Goal: Task Accomplishment & Management: Manage account settings

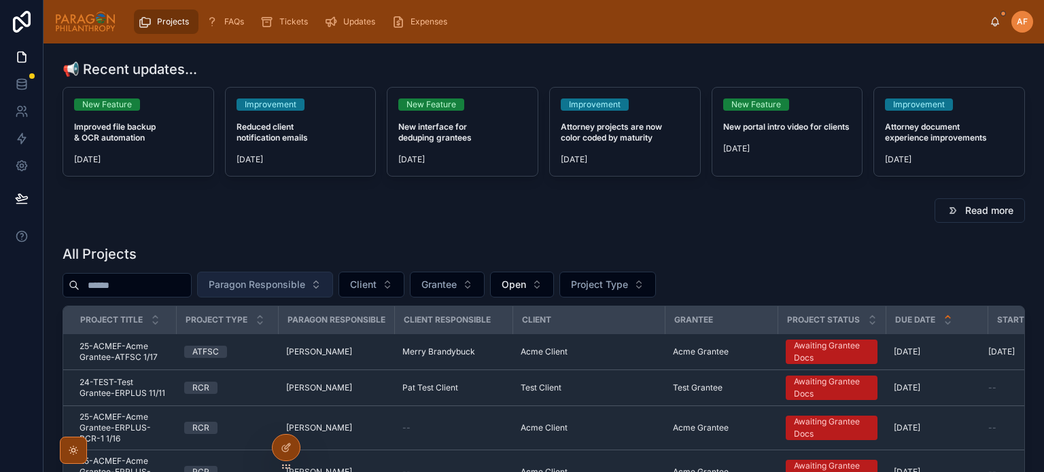
click at [332, 292] on button "Paragon Responsible" at bounding box center [265, 285] width 136 height 26
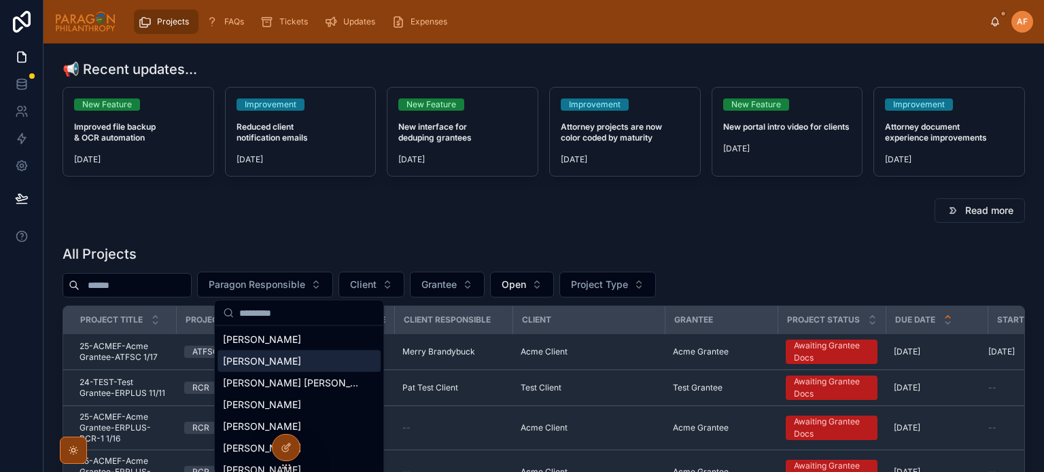
click at [264, 355] on span "[PERSON_NAME]" at bounding box center [262, 362] width 78 height 14
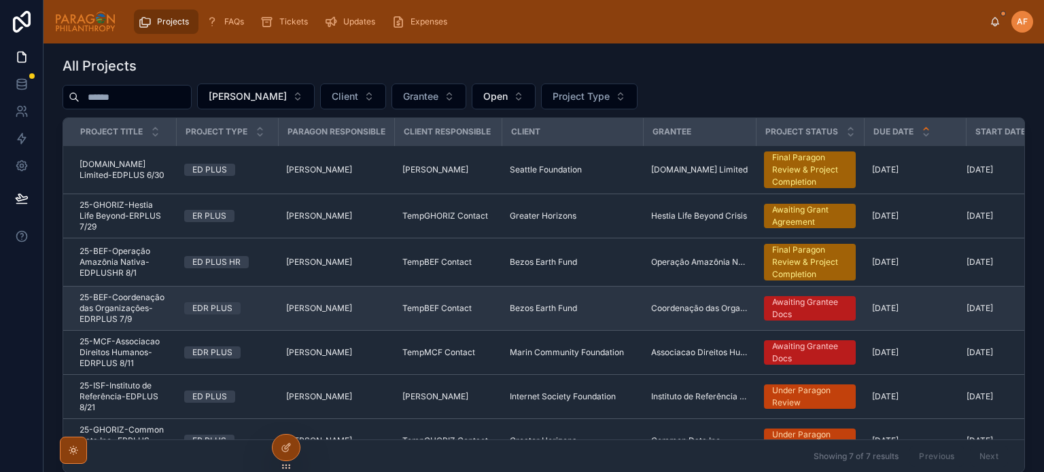
scroll to position [204, 0]
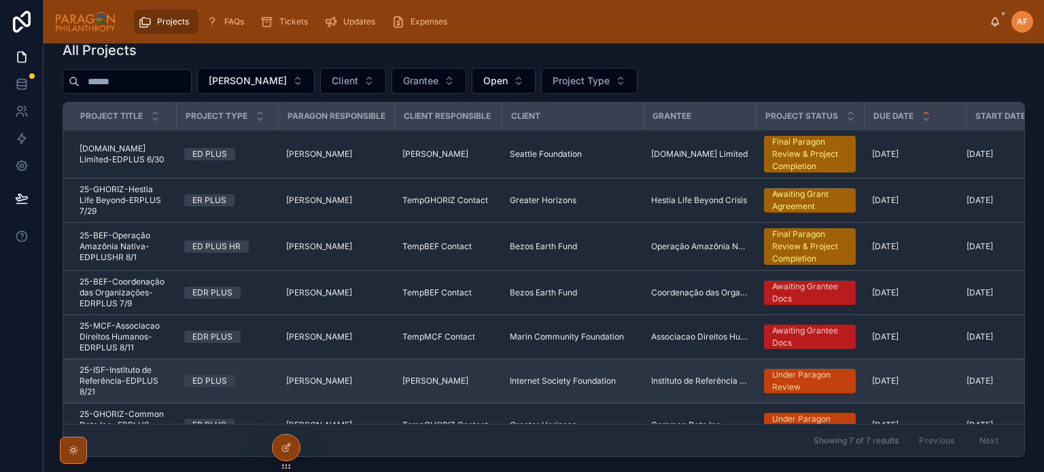
click at [169, 383] on td "25-ISF-Instituto de Referência-EDPLUS 8/21 25-ISF-Instituto de Referência-EDPLU…" at bounding box center [119, 382] width 113 height 44
click at [155, 379] on span "25-ISF-Instituto de Referência-EDPLUS 8/21" at bounding box center [124, 381] width 88 height 33
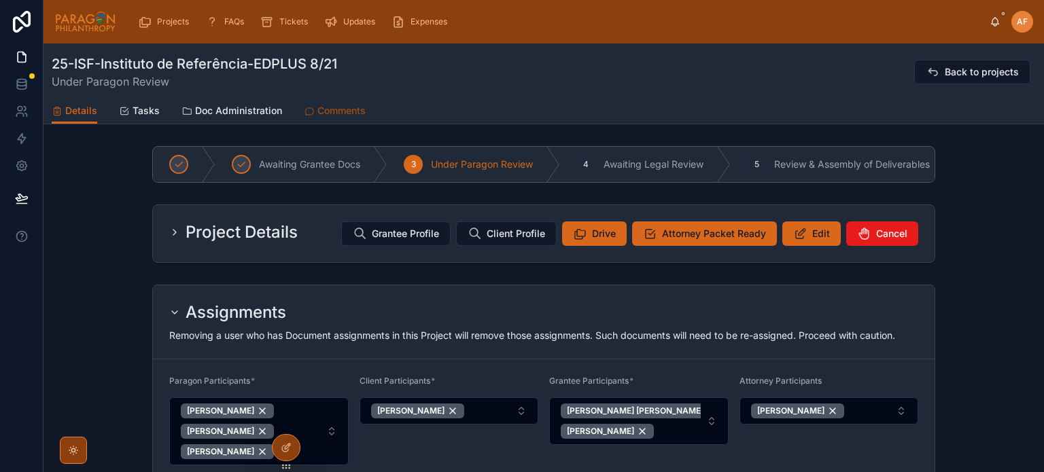
click at [317, 109] on span "Comments" at bounding box center [341, 111] width 48 height 14
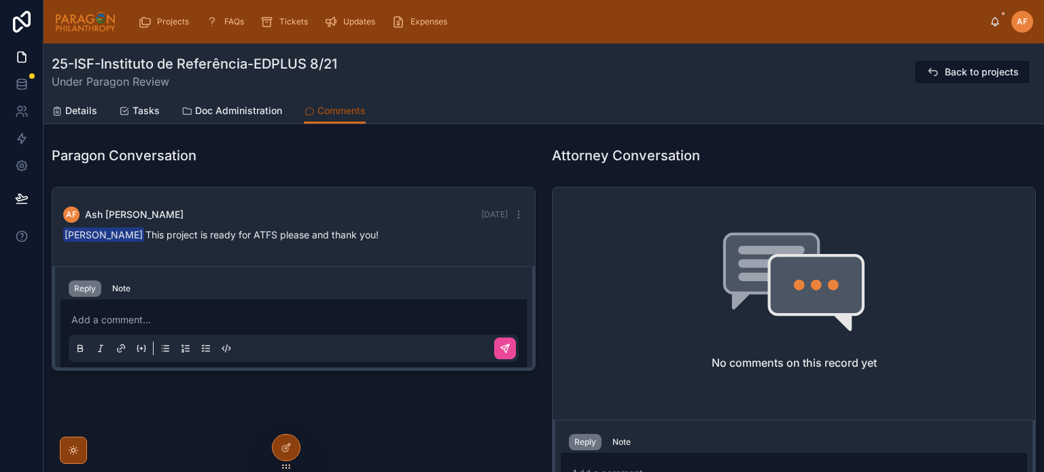
scroll to position [67, 0]
click at [166, 20] on span "Projects" at bounding box center [173, 21] width 32 height 11
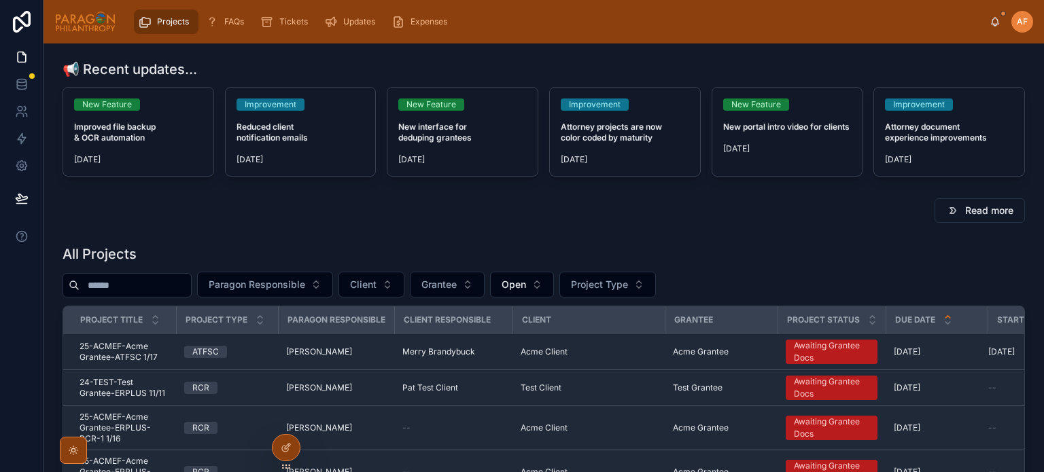
click at [157, 285] on input "text" at bounding box center [135, 285] width 111 height 19
type input "*"
type input "***"
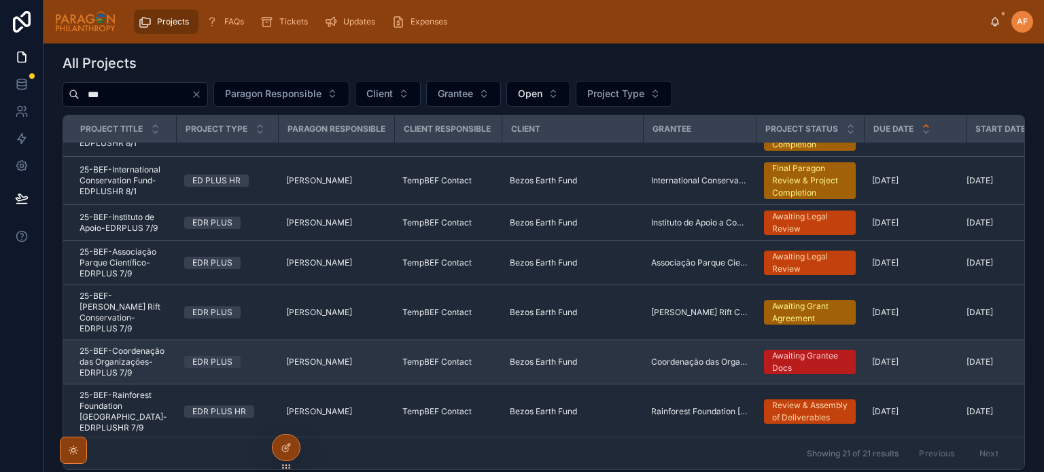
scroll to position [204, 0]
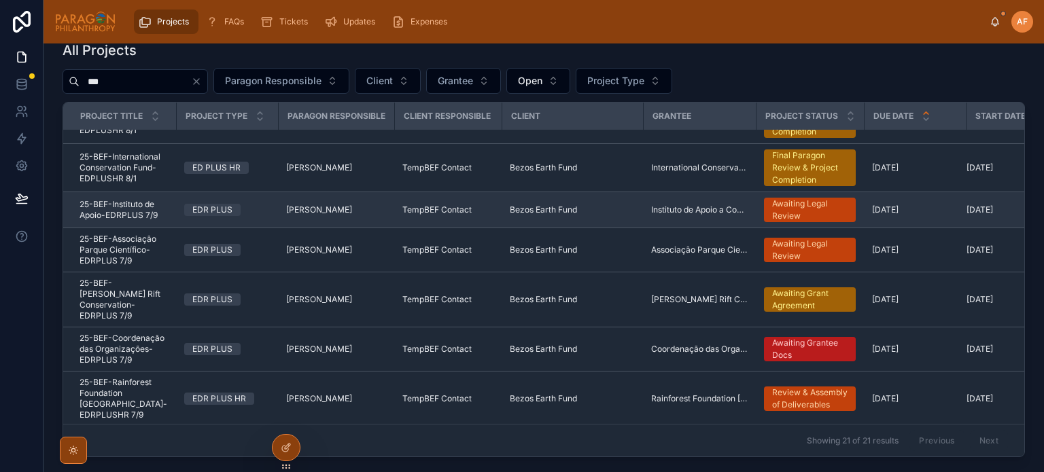
click at [160, 220] on span "25-BEF-Instituto de Apoio-EDRPLUS 7/9" at bounding box center [124, 210] width 88 height 22
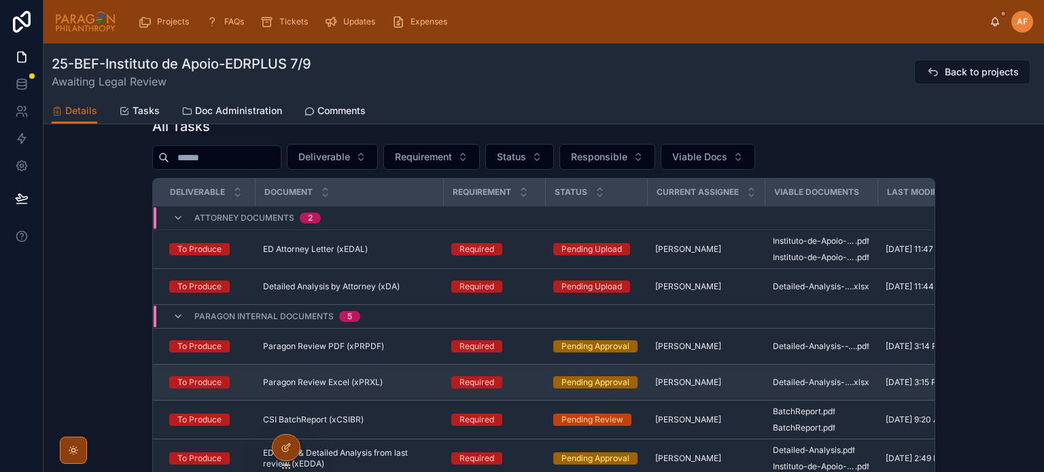
scroll to position [883, 0]
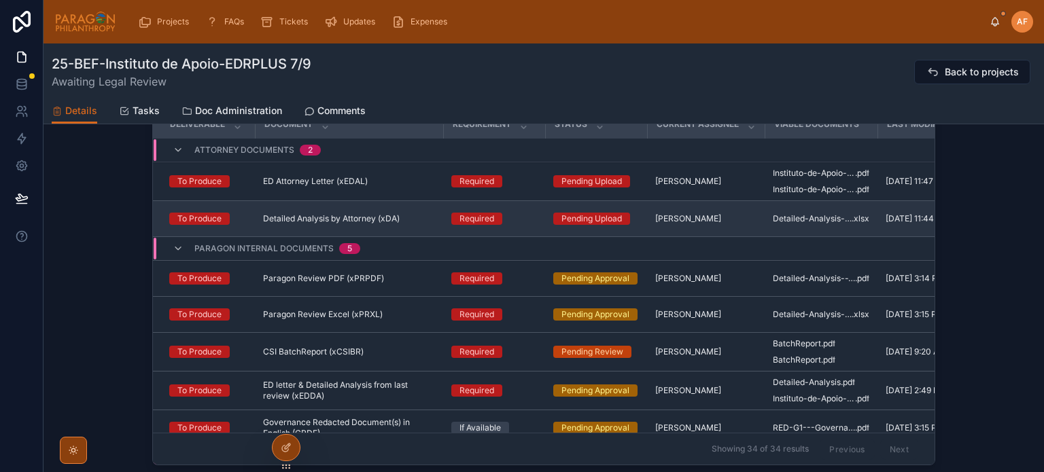
click at [415, 218] on div "Detailed Analysis by Attorney (xDA) Detailed Analysis by Attorney (xDA)" at bounding box center [349, 218] width 172 height 11
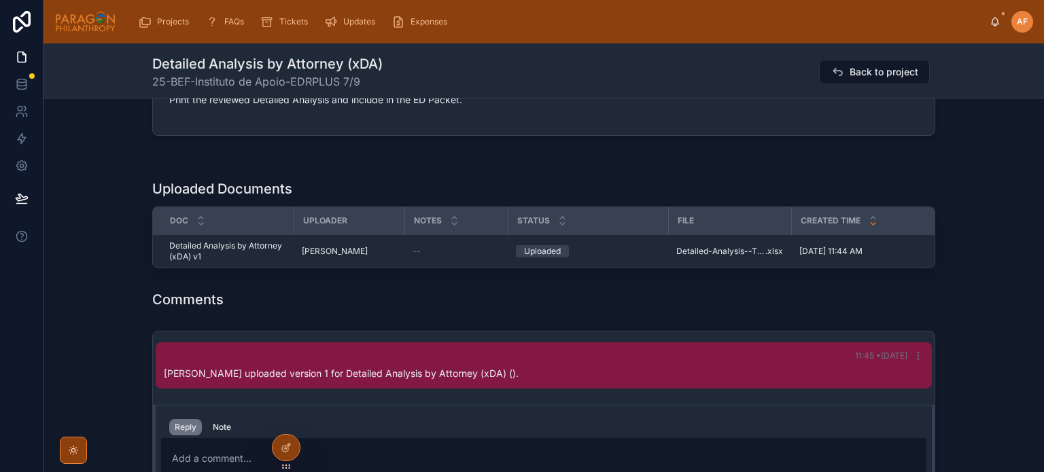
scroll to position [544, 0]
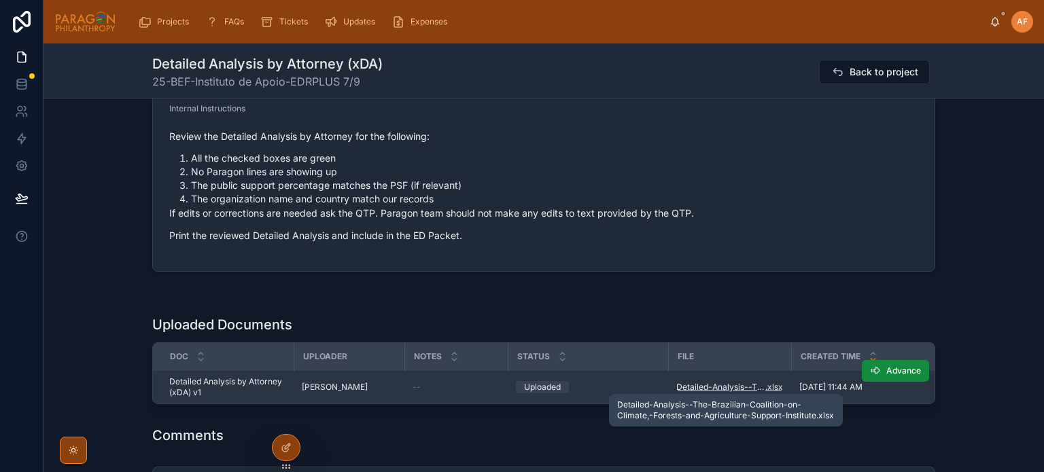
click at [716, 385] on span "Detailed-Analysis--The-Brazilian-Coalition-on-Climate,-Forests-and-Agriculture-…" at bounding box center [720, 387] width 89 height 11
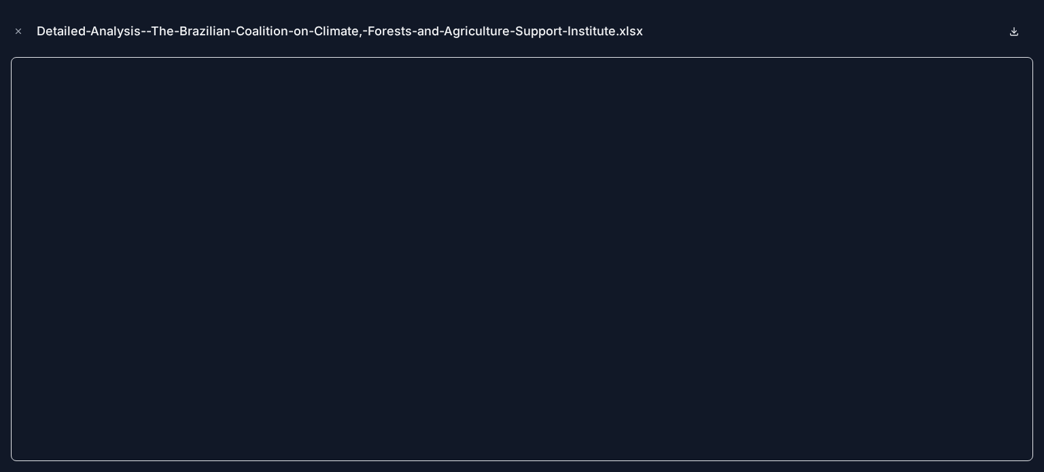
click at [1013, 31] on icon at bounding box center [1014, 31] width 11 height 11
click at [16, 27] on icon "Close modal" at bounding box center [19, 32] width 10 height 10
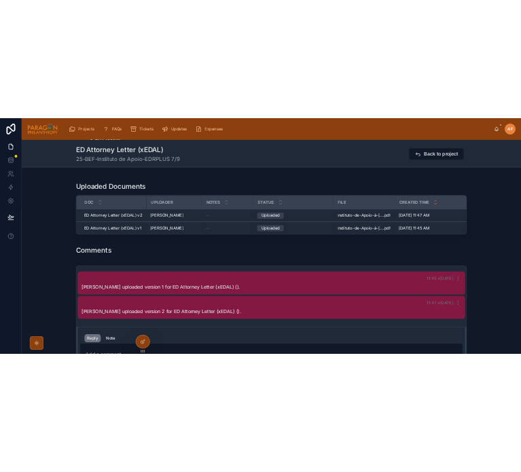
scroll to position [680, 0]
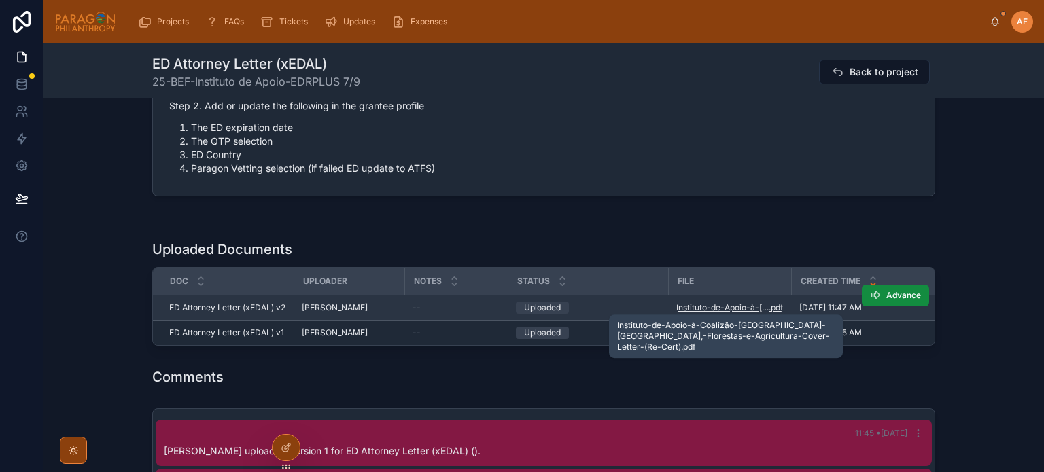
click at [716, 304] on span "Instituto-de-Apoio-à-[GEOGRAPHIC_DATA]-[GEOGRAPHIC_DATA]-[GEOGRAPHIC_DATA],-Flo…" at bounding box center [722, 307] width 92 height 11
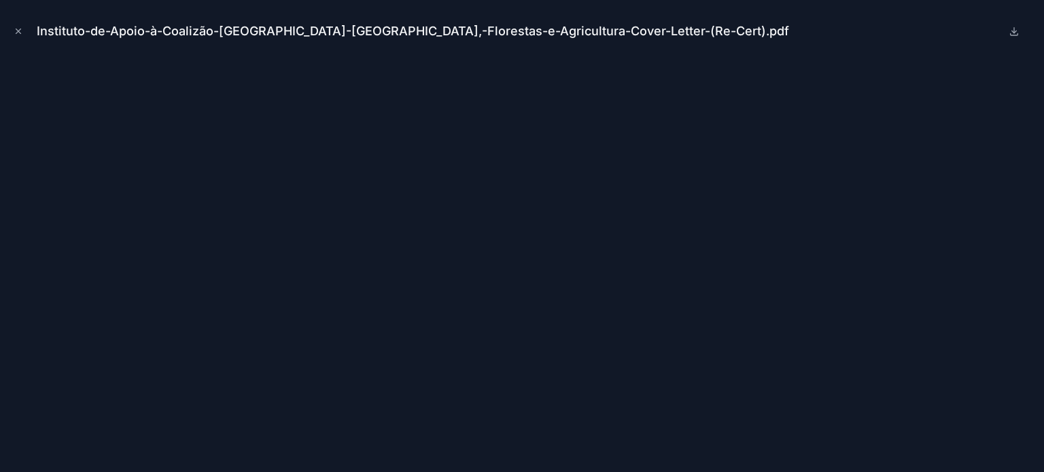
click at [1008, 38] on button at bounding box center [1014, 31] width 16 height 16
click at [16, 33] on icon "Close modal" at bounding box center [19, 32] width 10 height 10
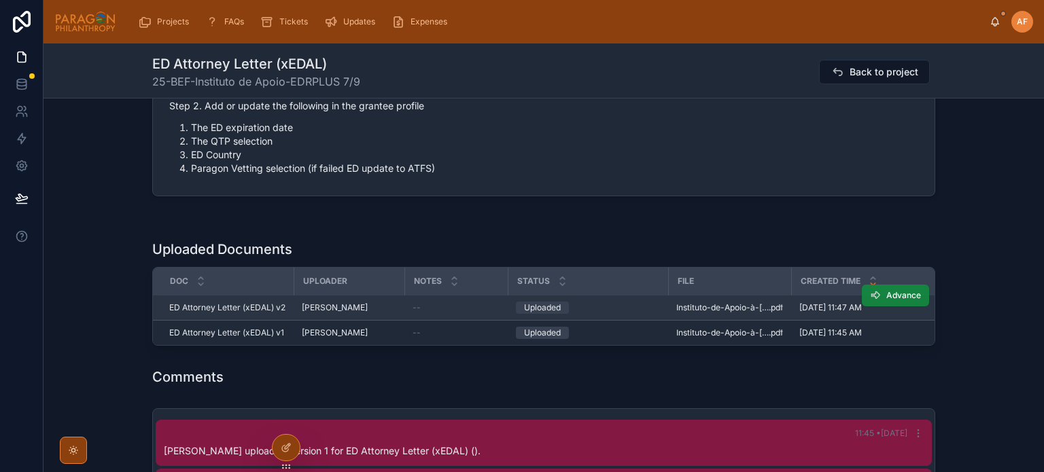
click at [886, 290] on span "Advance" at bounding box center [903, 295] width 35 height 11
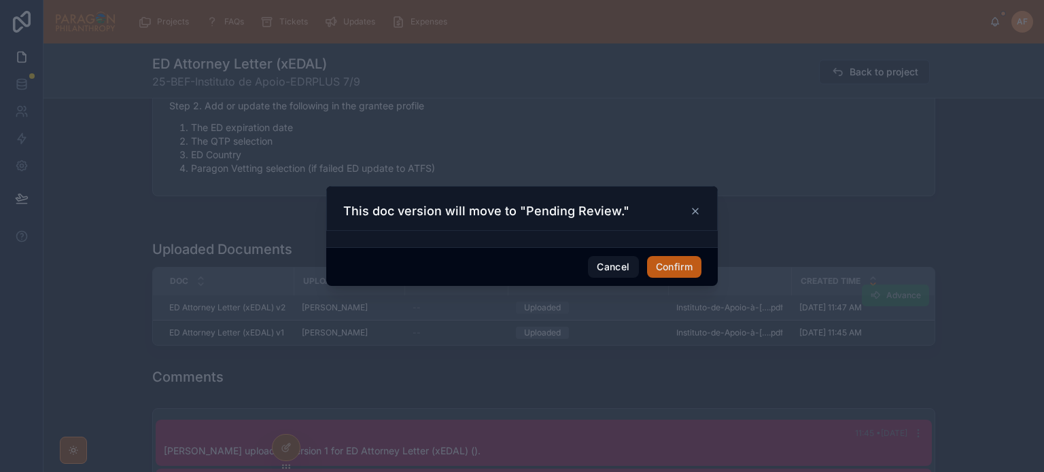
click at [676, 268] on button "Confirm" at bounding box center [674, 267] width 54 height 22
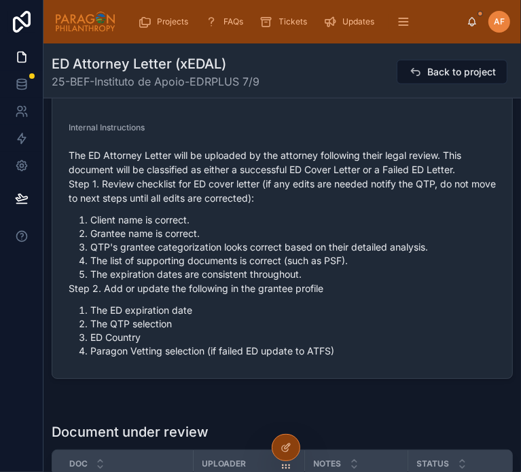
scroll to position [772, 0]
